Goal: Use online tool/utility: Use online tool/utility

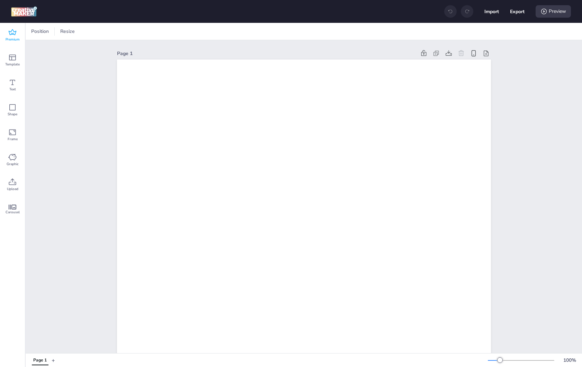
click at [16, 37] on span "Premium" at bounding box center [13, 40] width 14 height 6
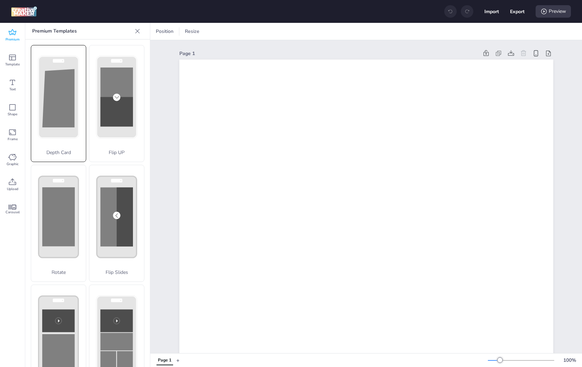
click at [56, 88] on div "Depth Card" at bounding box center [58, 103] width 55 height 117
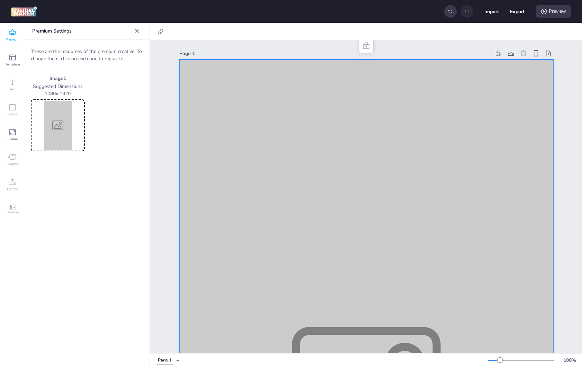
click at [66, 114] on img at bounding box center [57, 125] width 51 height 49
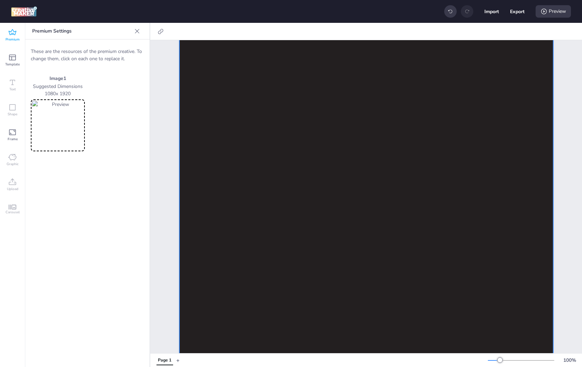
scroll to position [385, 0]
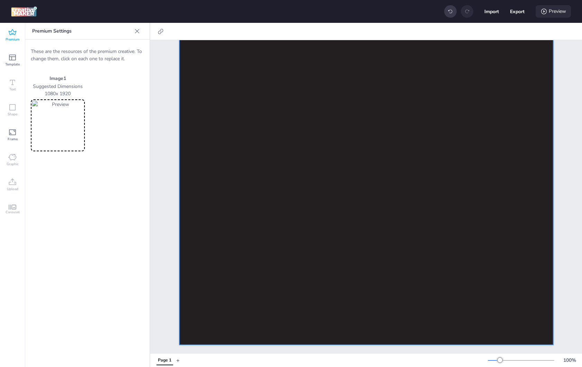
click at [548, 13] on div "Preview" at bounding box center [553, 11] width 35 height 12
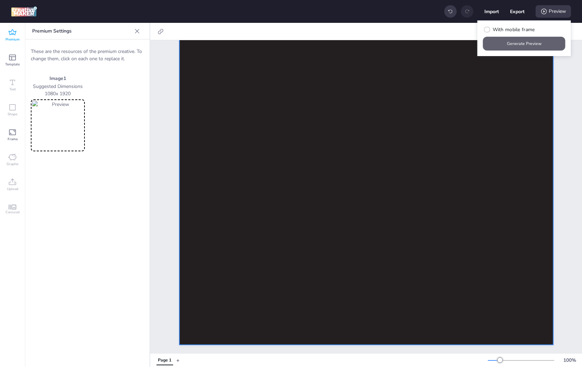
click at [516, 43] on button "Generate Preview" at bounding box center [524, 44] width 82 height 14
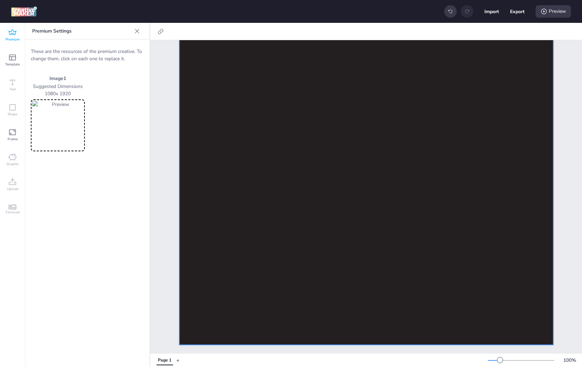
click at [5, 34] on div "Premium" at bounding box center [12, 35] width 25 height 25
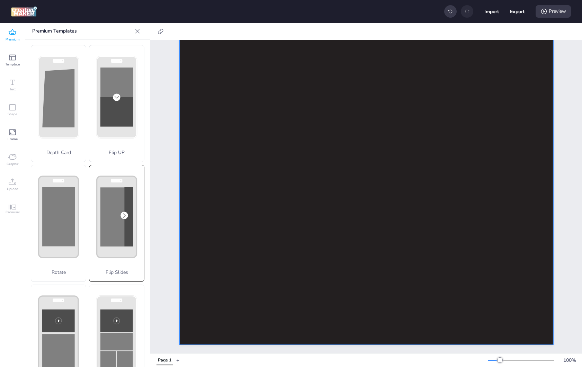
click at [117, 218] on rect at bounding box center [116, 216] width 33 height 59
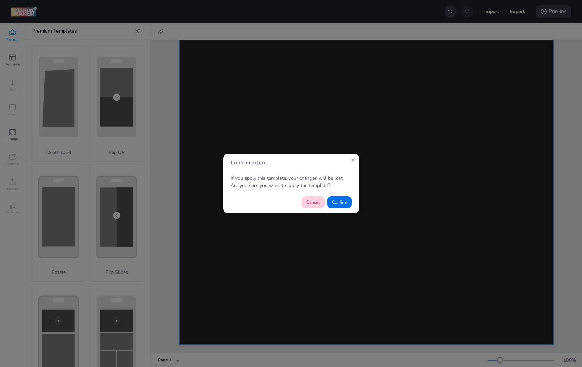
click at [336, 204] on button "Confirm" at bounding box center [339, 202] width 25 height 12
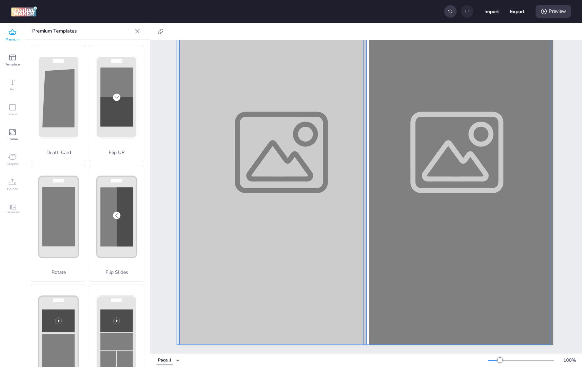
click at [237, 151] on div at bounding box center [366, 12] width 374 height 665
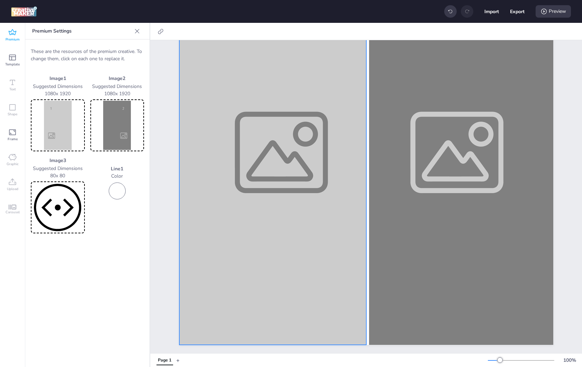
click at [66, 131] on img at bounding box center [57, 125] width 51 height 49
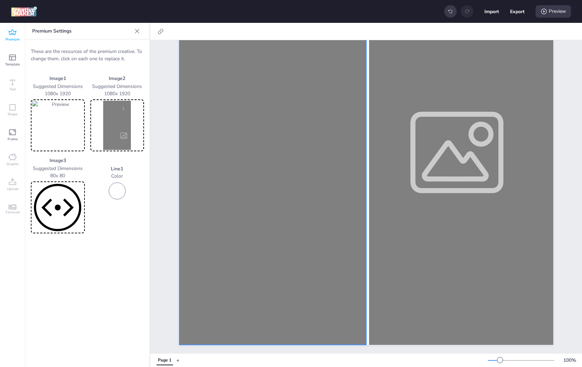
click at [116, 120] on img at bounding box center [117, 125] width 51 height 49
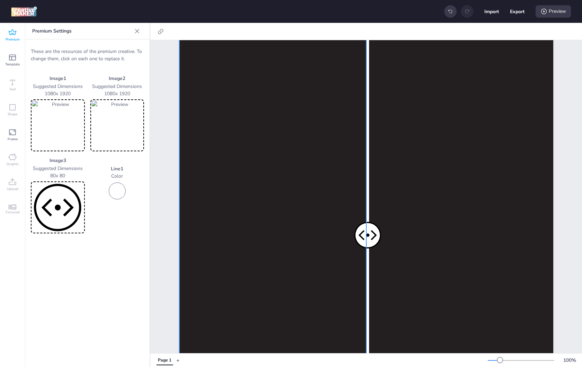
scroll to position [0, 0]
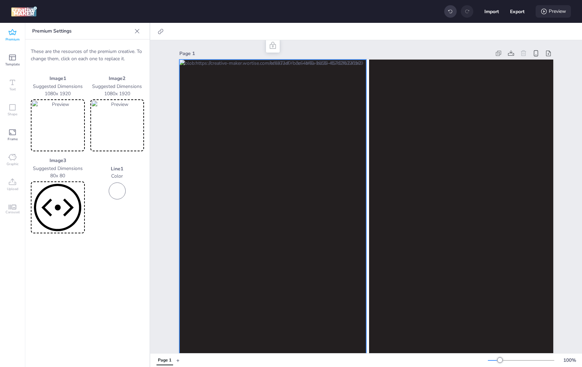
click at [563, 11] on div "Preview" at bounding box center [553, 11] width 35 height 12
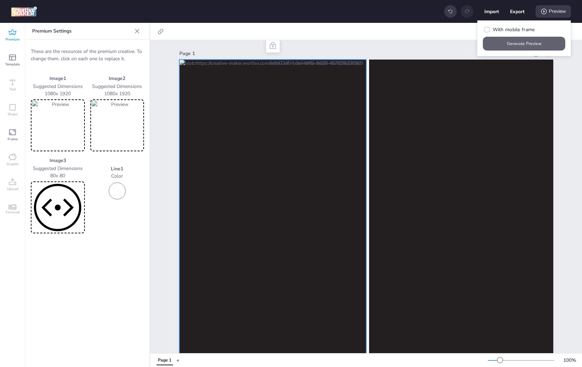
click at [513, 45] on button "Generate Preview" at bounding box center [524, 44] width 82 height 14
click at [11, 34] on icon at bounding box center [12, 32] width 8 height 8
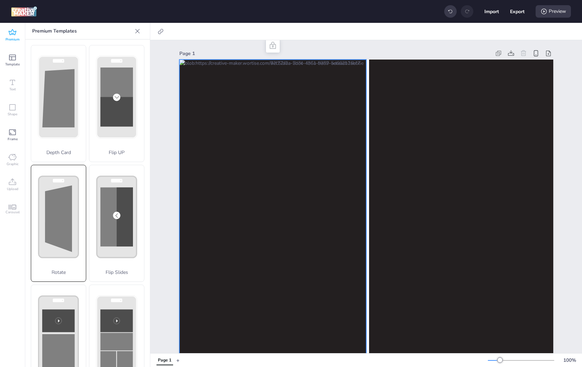
click at [64, 243] on rect at bounding box center [59, 216] width 40 height 81
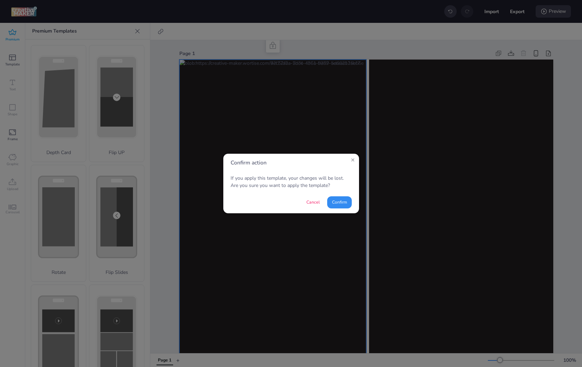
click at [339, 204] on button "Confirm" at bounding box center [339, 202] width 25 height 12
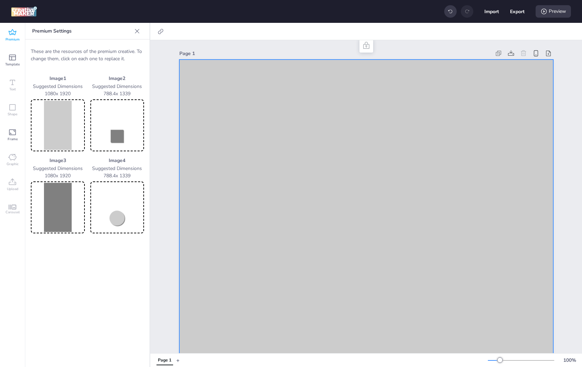
click at [71, 130] on img at bounding box center [57, 125] width 51 height 49
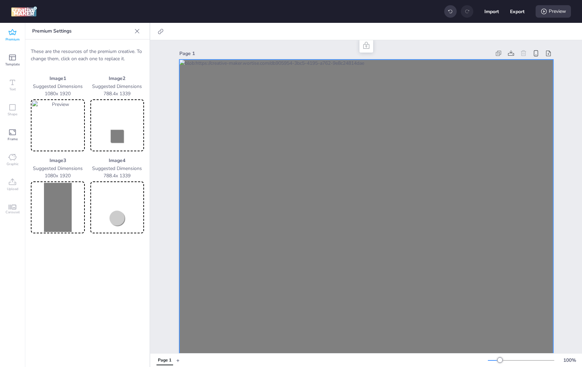
click at [64, 218] on img at bounding box center [57, 207] width 51 height 49
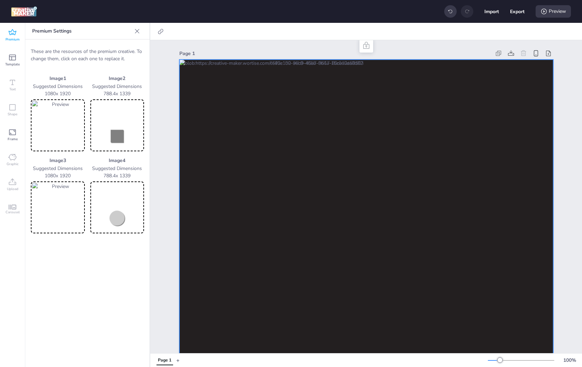
click at [63, 209] on img at bounding box center [57, 207] width 51 height 49
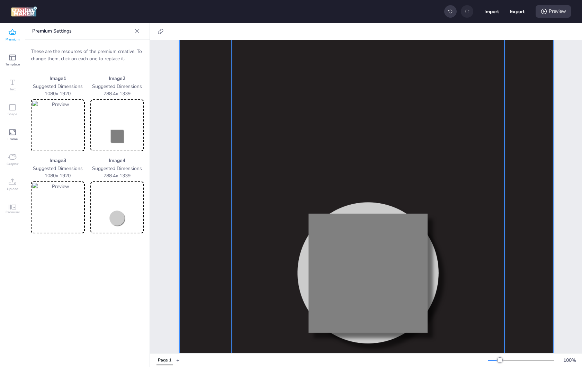
scroll to position [385, 0]
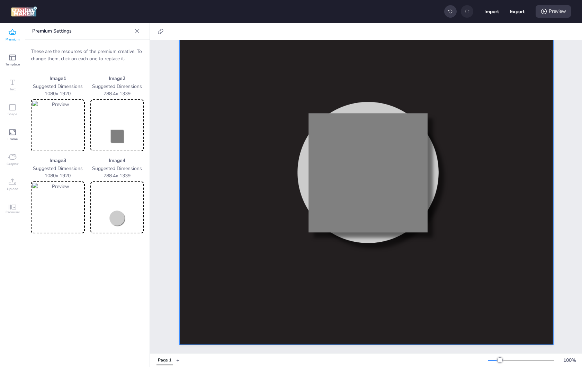
click at [126, 131] on img at bounding box center [117, 125] width 51 height 49
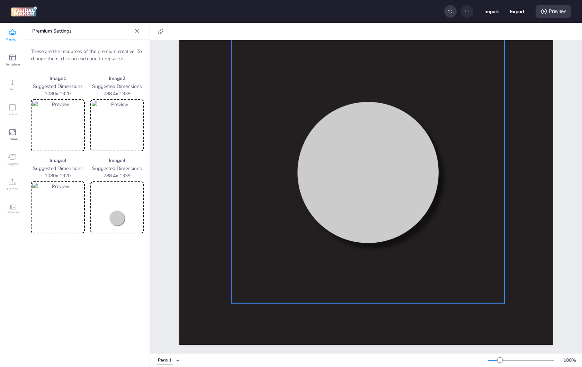
click at [341, 177] on div at bounding box center [368, 72] width 273 height 464
click at [110, 136] on img at bounding box center [117, 125] width 51 height 49
click at [123, 210] on img at bounding box center [117, 207] width 51 height 49
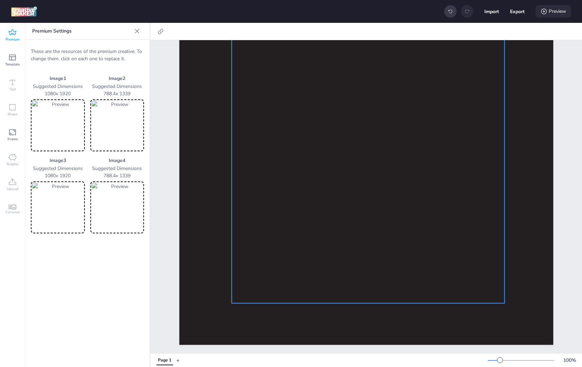
click at [558, 11] on div "Preview" at bounding box center [553, 11] width 35 height 12
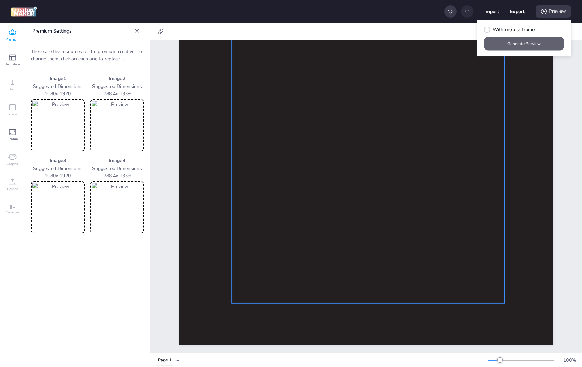
click at [523, 40] on button "Generate Preview" at bounding box center [524, 44] width 80 height 14
click at [140, 122] on img at bounding box center [117, 125] width 51 height 49
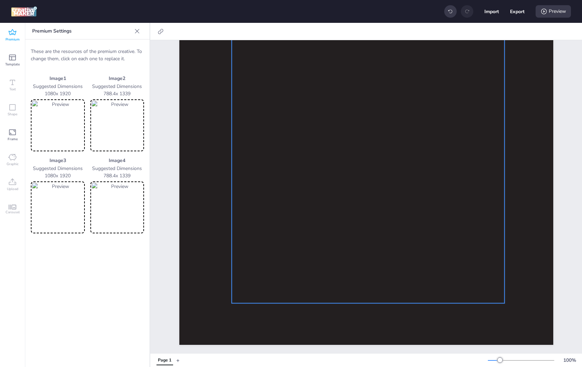
click at [128, 204] on img at bounding box center [117, 207] width 51 height 49
click at [550, 15] on div "Preview" at bounding box center [553, 11] width 35 height 12
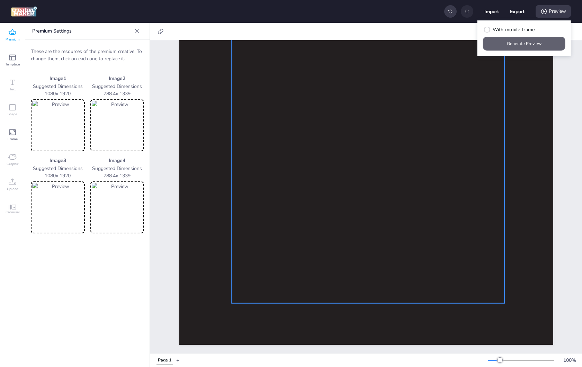
click at [515, 47] on button "Generate Preview" at bounding box center [524, 44] width 82 height 14
